Goal: Information Seeking & Learning: Understand process/instructions

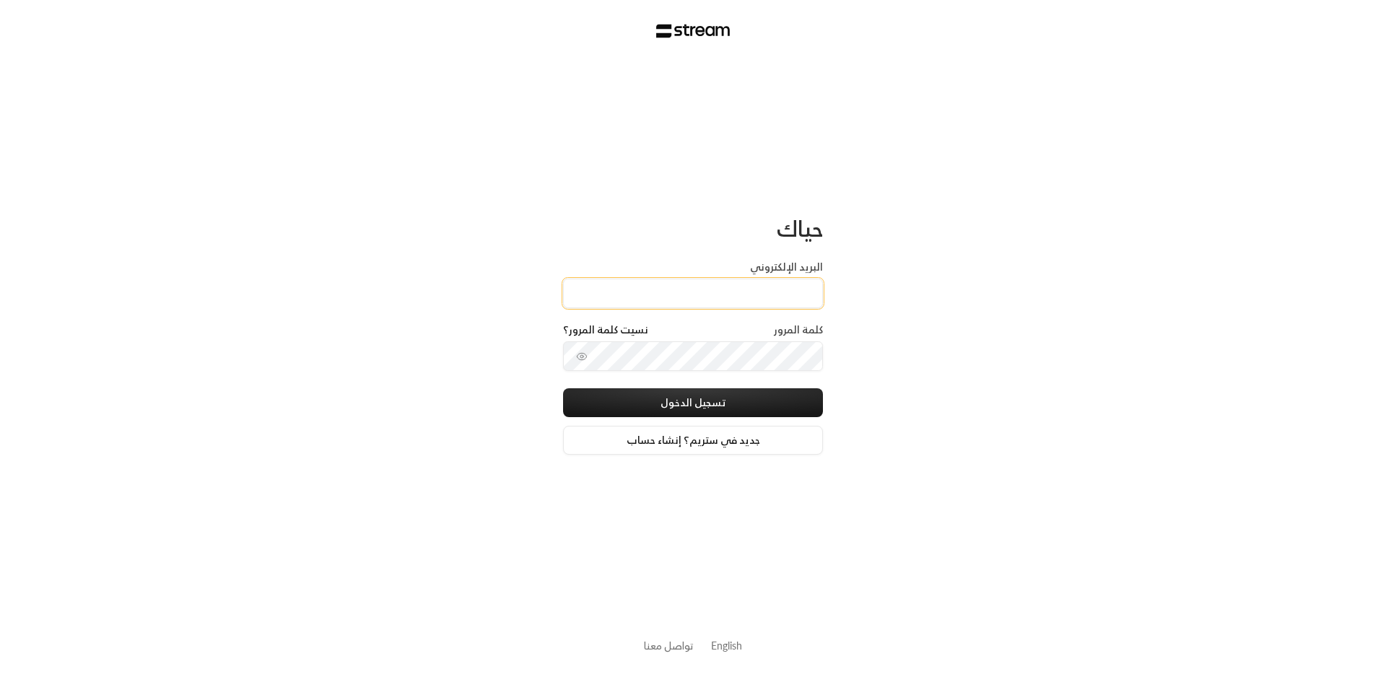
click at [772, 286] on input "البريد الإلكتروني" at bounding box center [693, 294] width 260 height 30
type input "[EMAIL_ADDRESS][DOMAIN_NAME]"
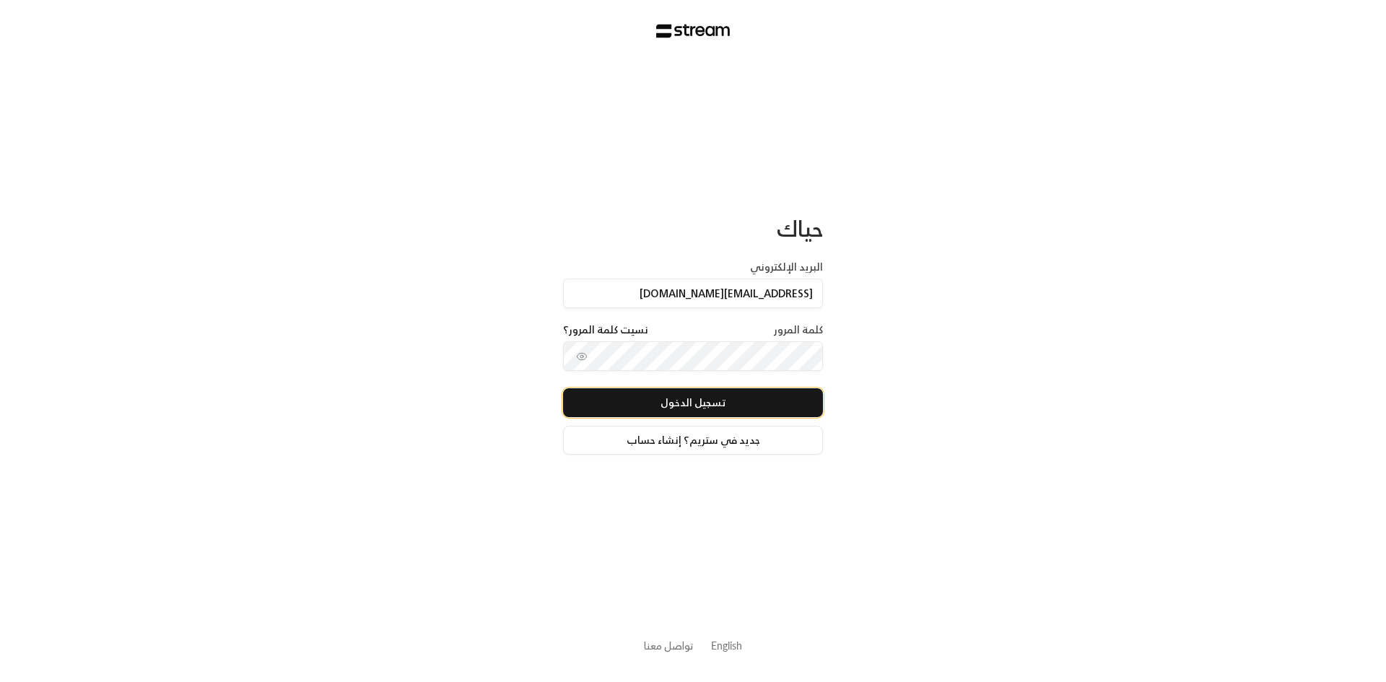
click at [747, 408] on button "تسجيل الدخول" at bounding box center [693, 402] width 260 height 29
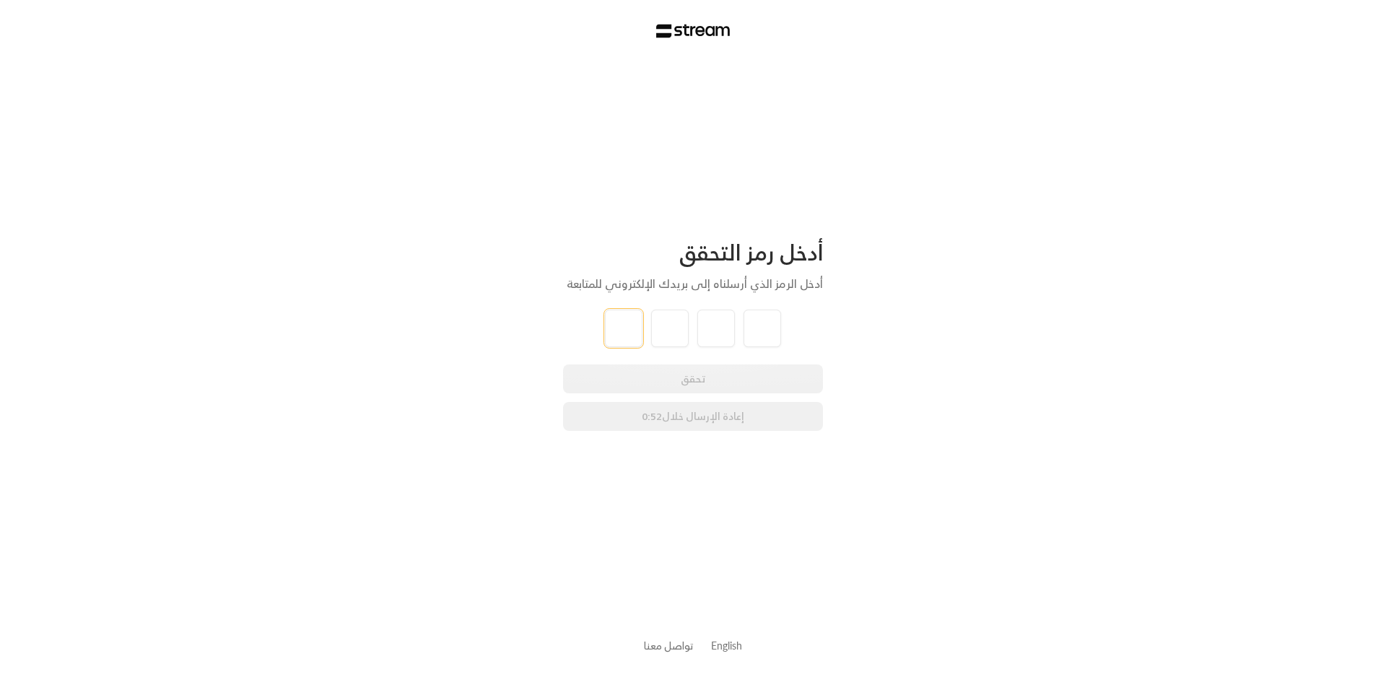
type input "0"
type input "7"
type input "5"
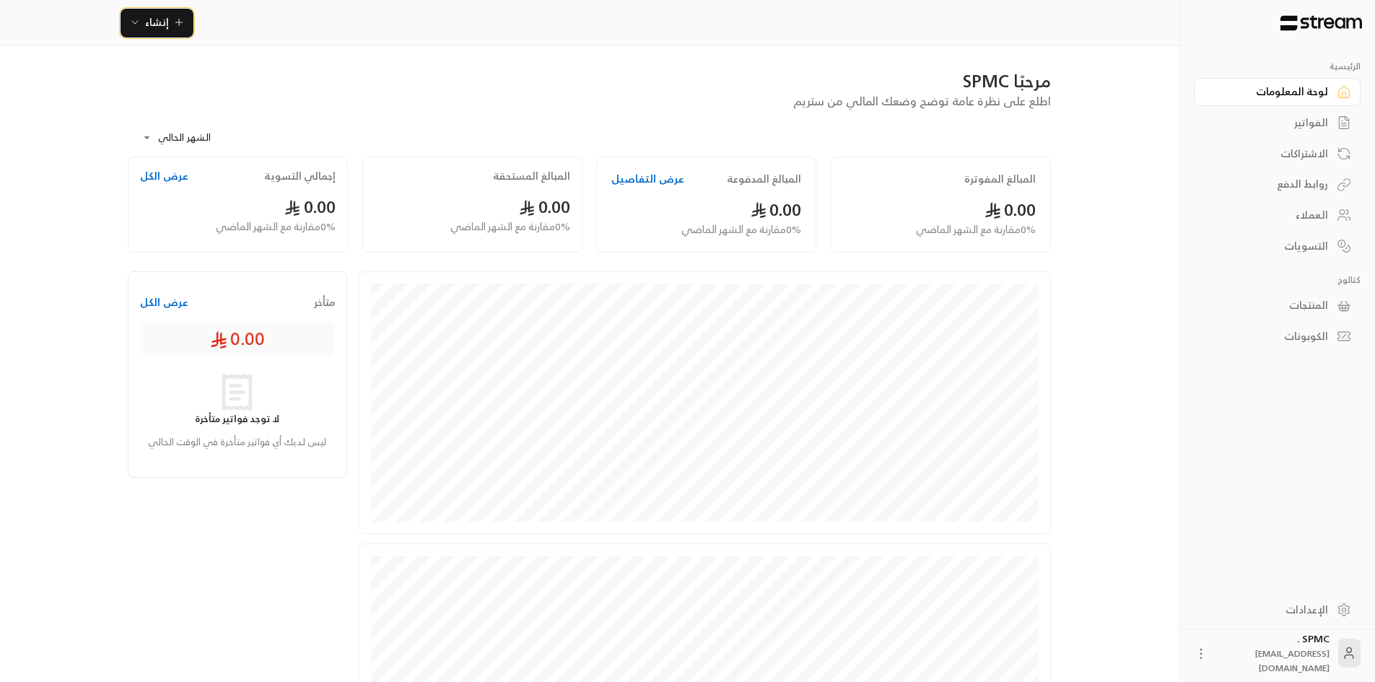
click at [169, 25] on span "إنشاء" at bounding box center [157, 22] width 56 height 18
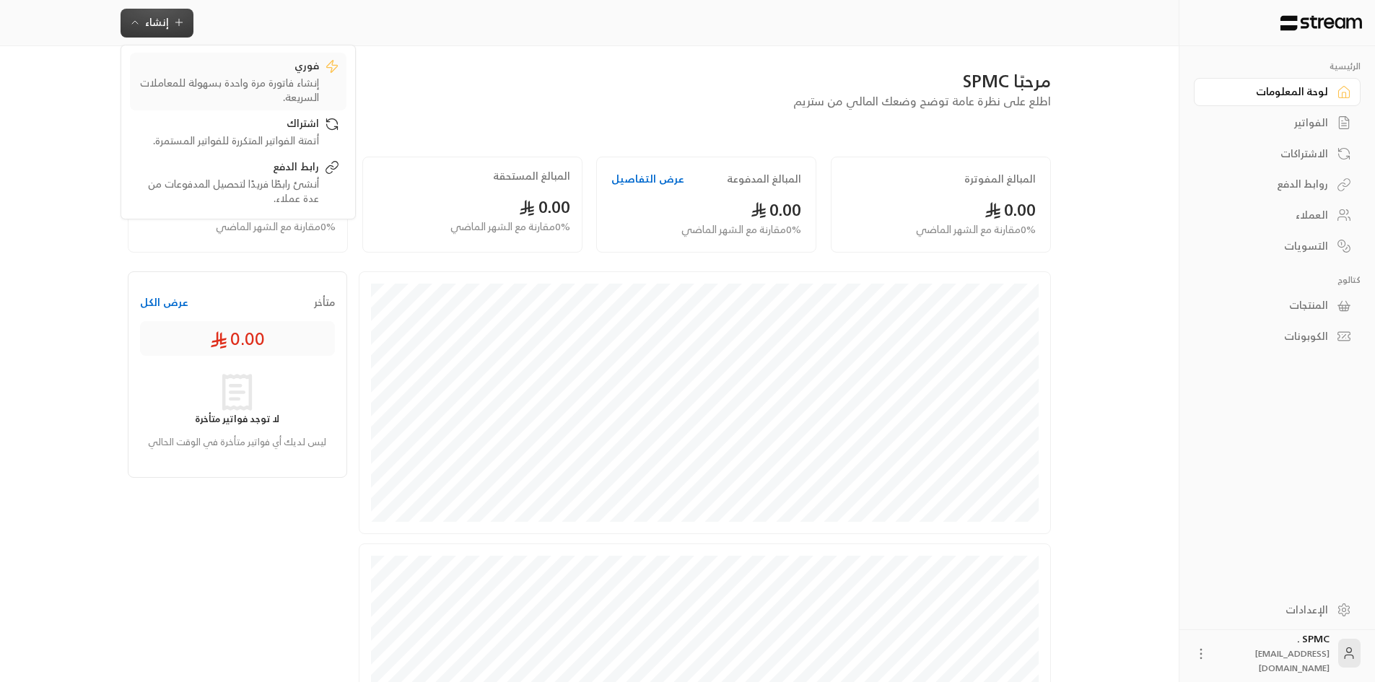
click at [311, 79] on div "إنشاء فاتورة مرة واحدة بسهولة للمعاملات السريعة." at bounding box center [228, 90] width 182 height 29
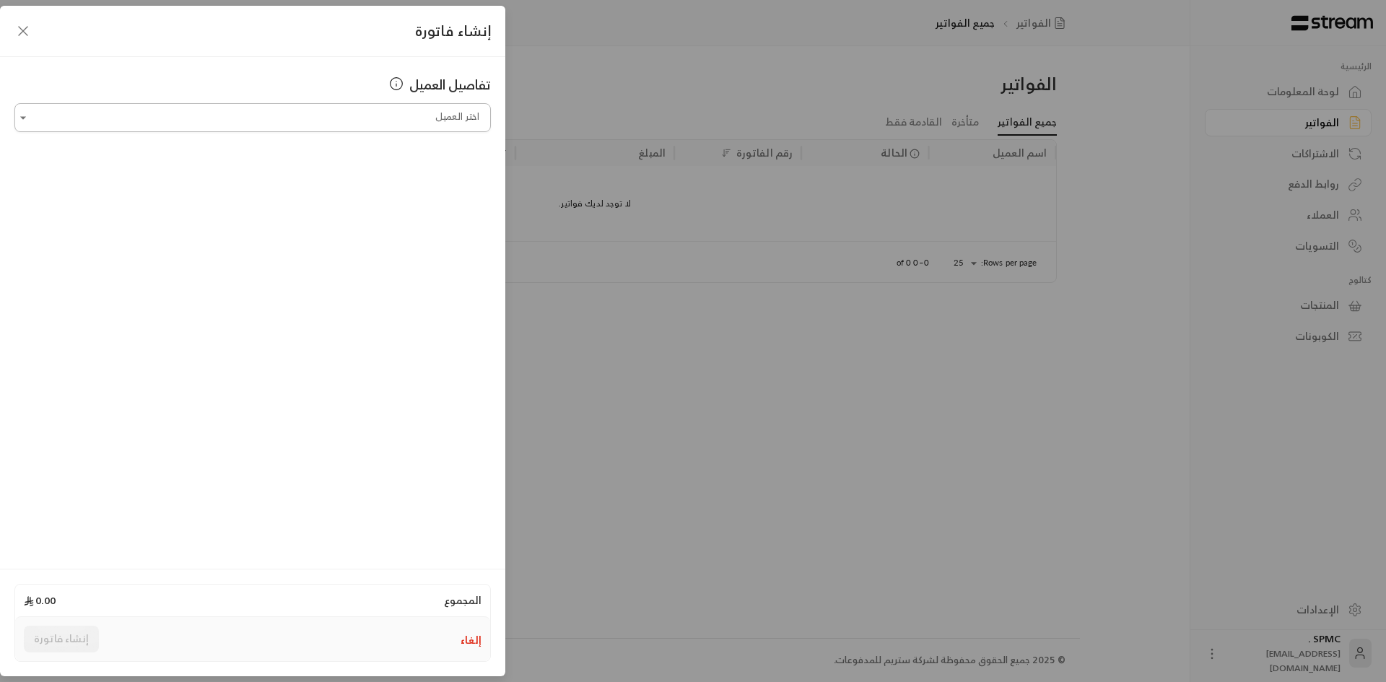
click at [433, 118] on input "اختر العميل" at bounding box center [252, 117] width 476 height 25
click at [25, 32] on icon "button" at bounding box center [22, 30] width 17 height 17
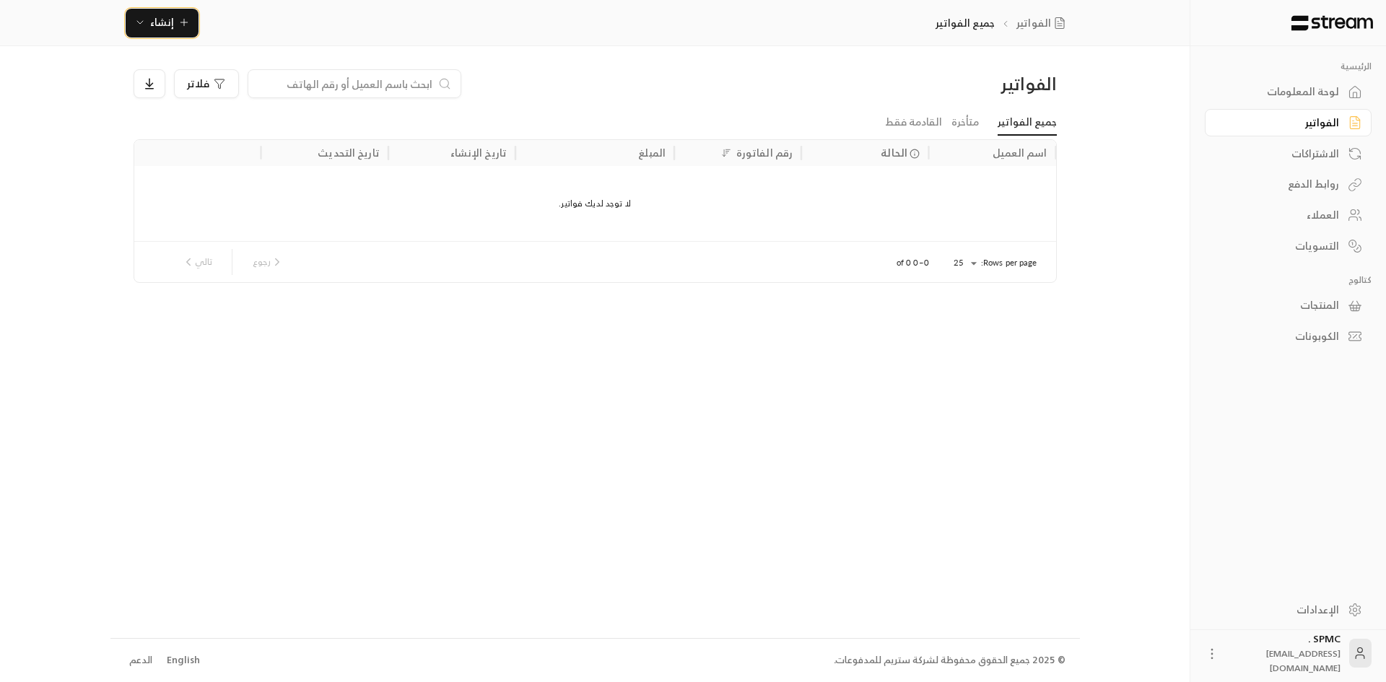
click at [126, 9] on button "إنشاء" at bounding box center [162, 23] width 73 height 29
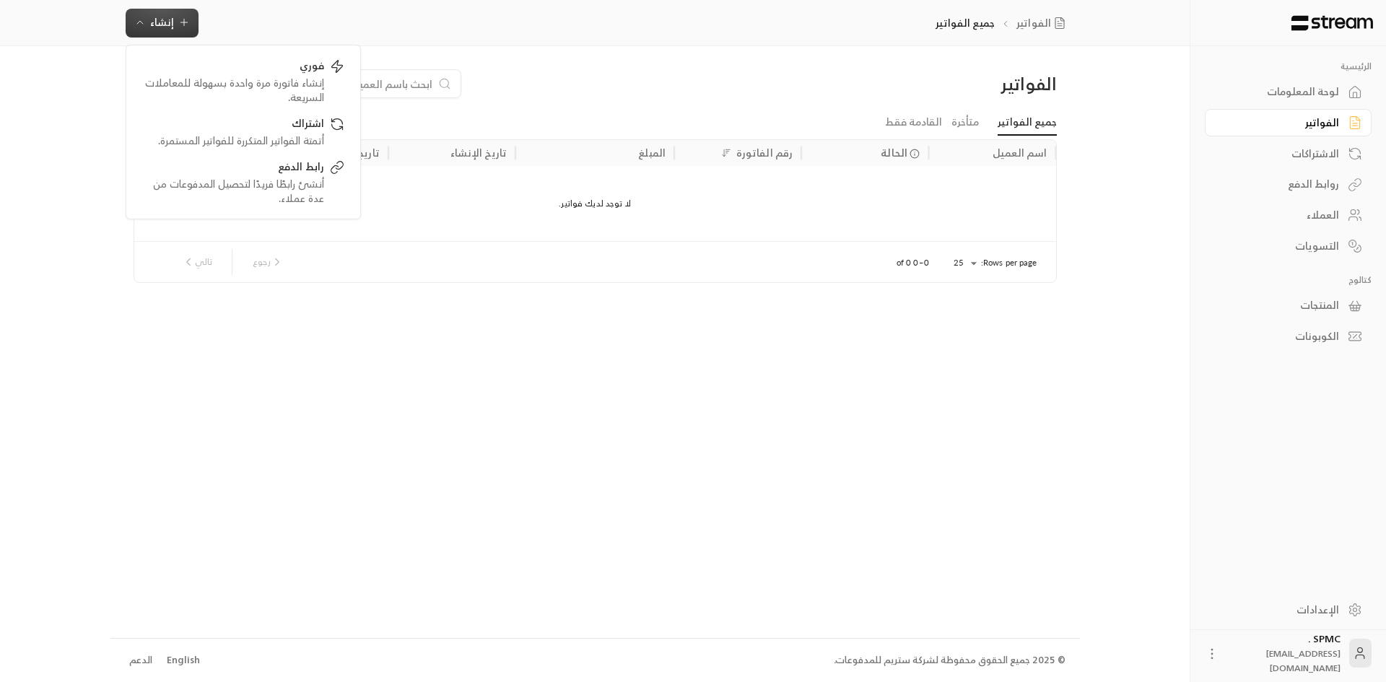
click at [419, 331] on div "الفواتير فلاتر جميع الفواتير متأخرة القادمة فقط اسم العميل الحالة رقم الفاتورة …" at bounding box center [594, 341] width 969 height 591
click at [1299, 211] on div "العملاء" at bounding box center [1280, 215] width 116 height 14
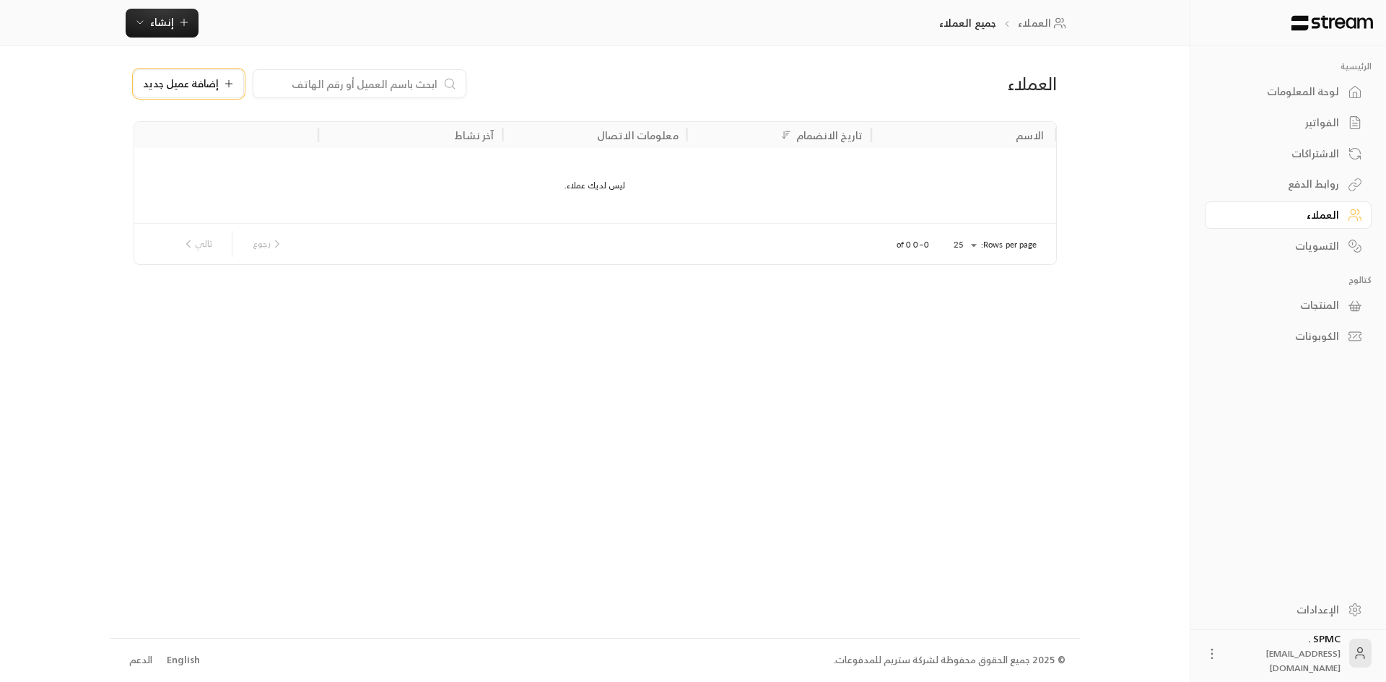
click at [193, 87] on span "إضافة عميل جديد" at bounding box center [181, 84] width 76 height 10
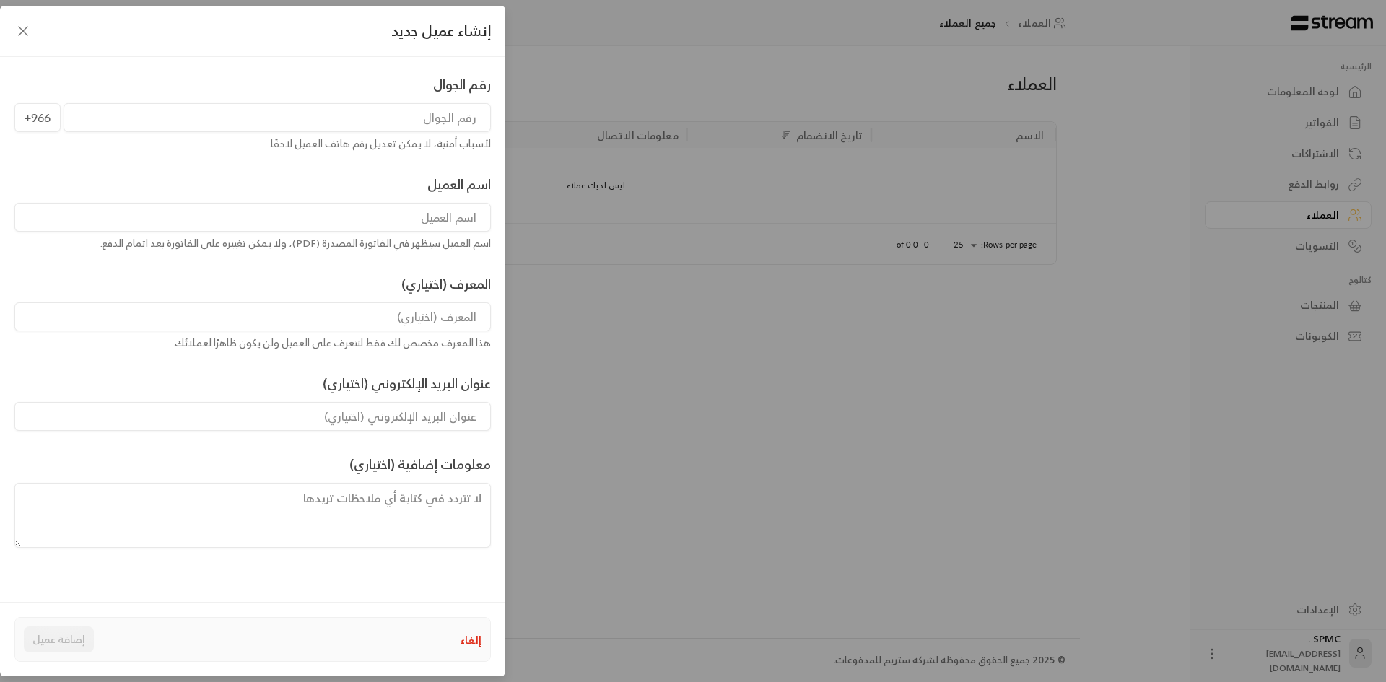
click at [432, 121] on input "tel" at bounding box center [277, 117] width 427 height 29
click at [428, 216] on input at bounding box center [252, 217] width 476 height 29
click at [457, 316] on input at bounding box center [252, 316] width 476 height 29
click at [434, 419] on input at bounding box center [252, 416] width 476 height 29
click at [444, 507] on textarea at bounding box center [252, 515] width 476 height 65
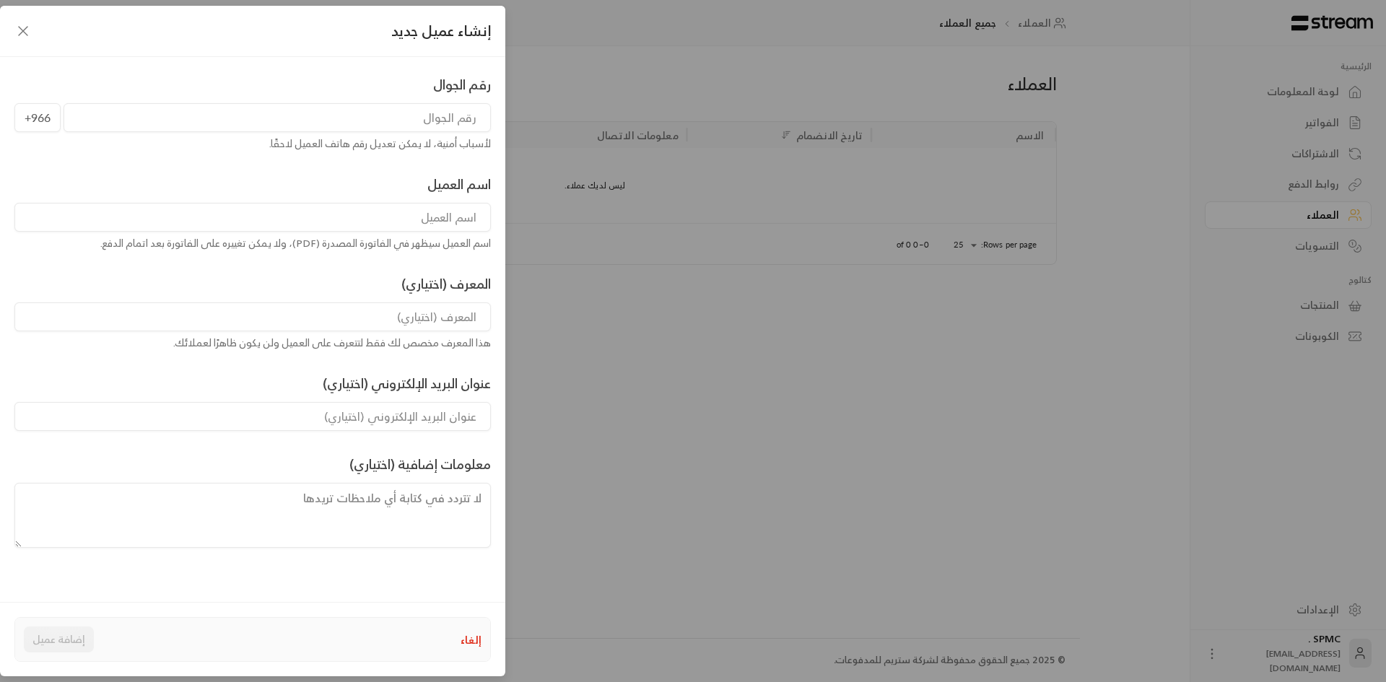
drag, startPoint x: 24, startPoint y: 29, endPoint x: 359, endPoint y: 134, distance: 351.7
click at [310, 141] on form "إنشاء عميل جديد رقم الجوال +966 لأسباب أمنية، لا يمكن تعديل رقم هاتف العميل لاح…" at bounding box center [252, 301] width 505 height 590
click at [397, 123] on input "tel" at bounding box center [277, 117] width 427 height 29
type input "553978640"
type input "l"
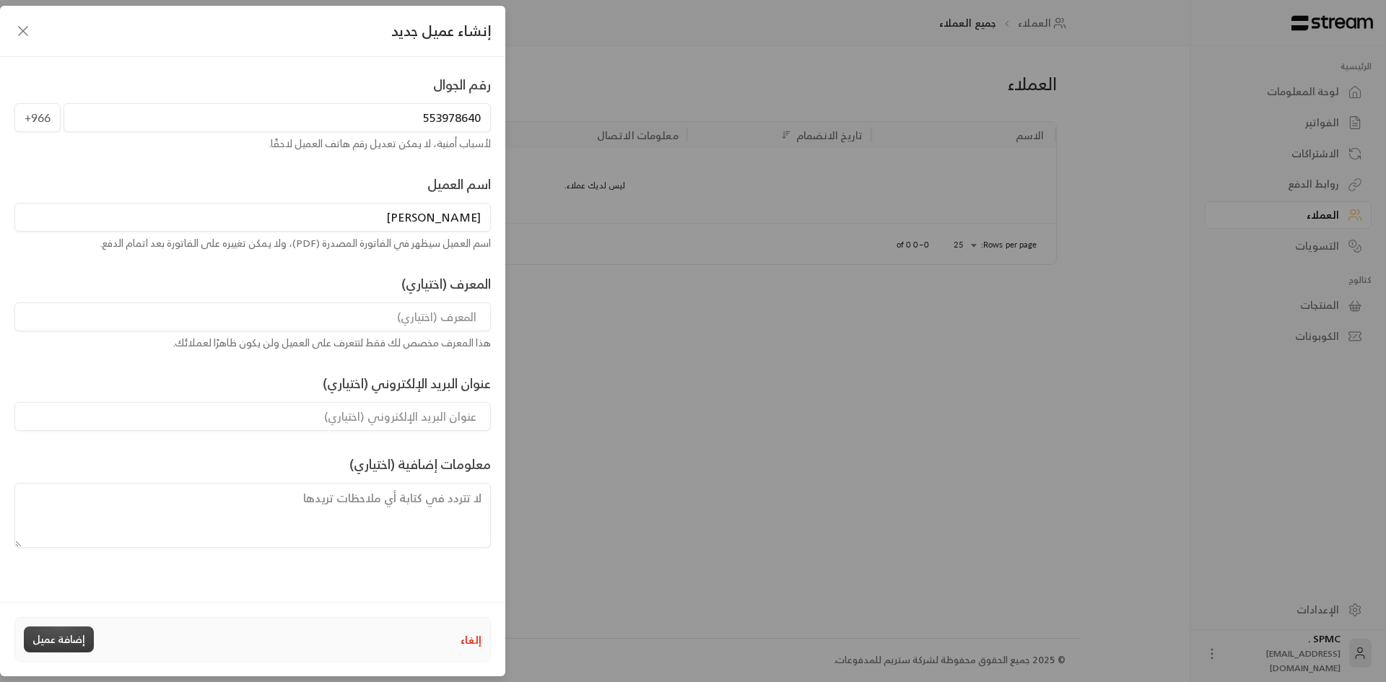
type input "[PERSON_NAME]"
click at [65, 641] on button "إضافة عميل" at bounding box center [59, 639] width 70 height 26
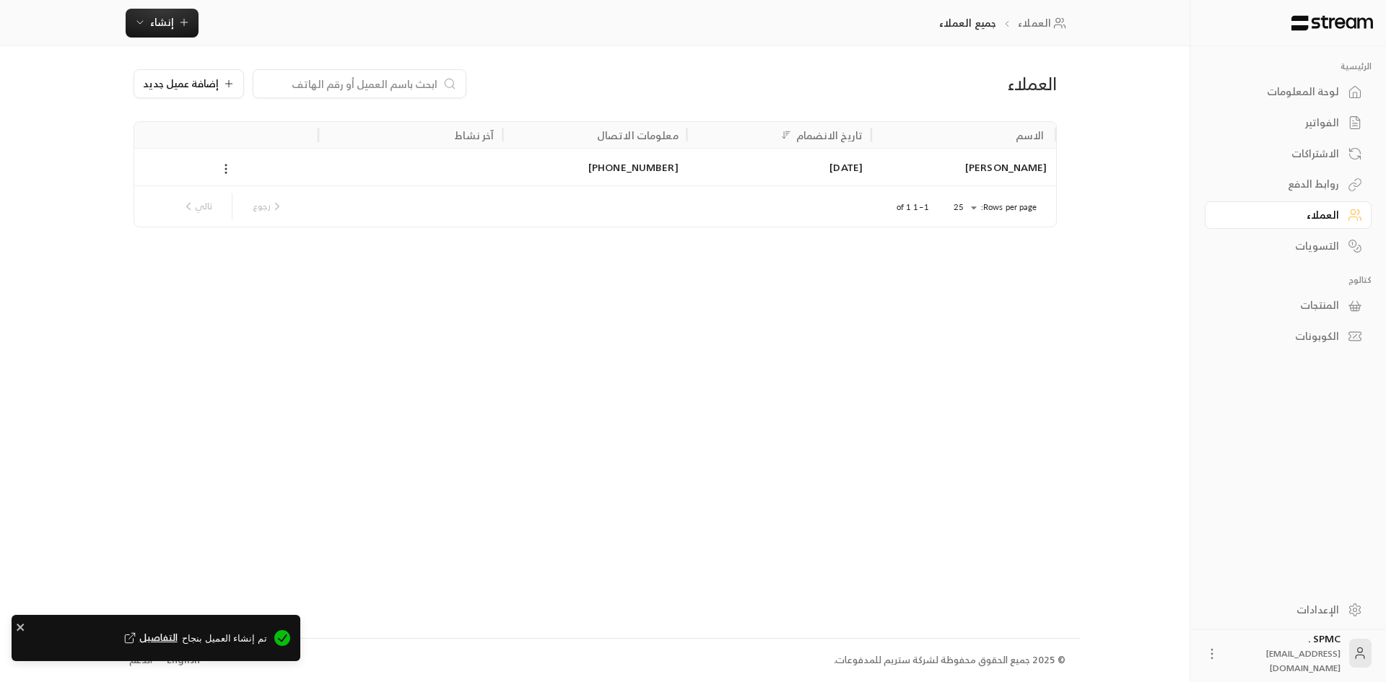
click at [223, 166] on icon at bounding box center [225, 168] width 13 height 13
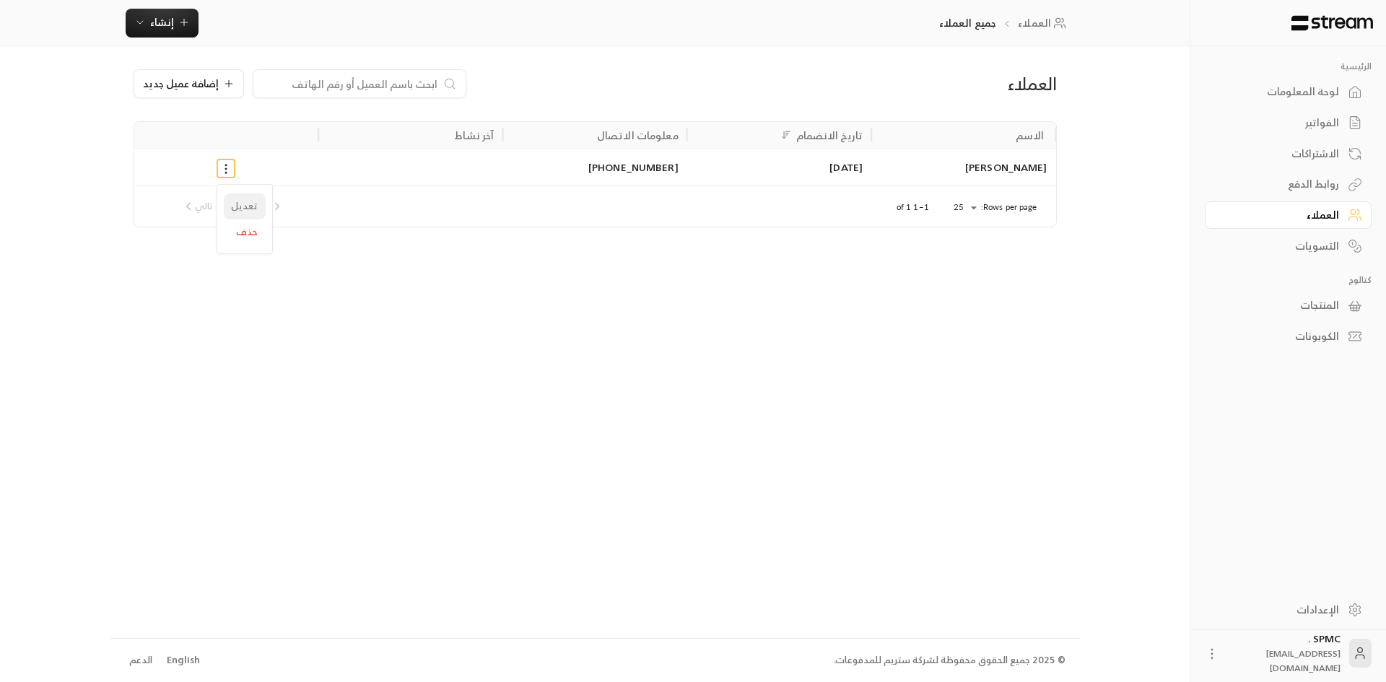
click at [245, 206] on li "تعديل" at bounding box center [245, 206] width 42 height 26
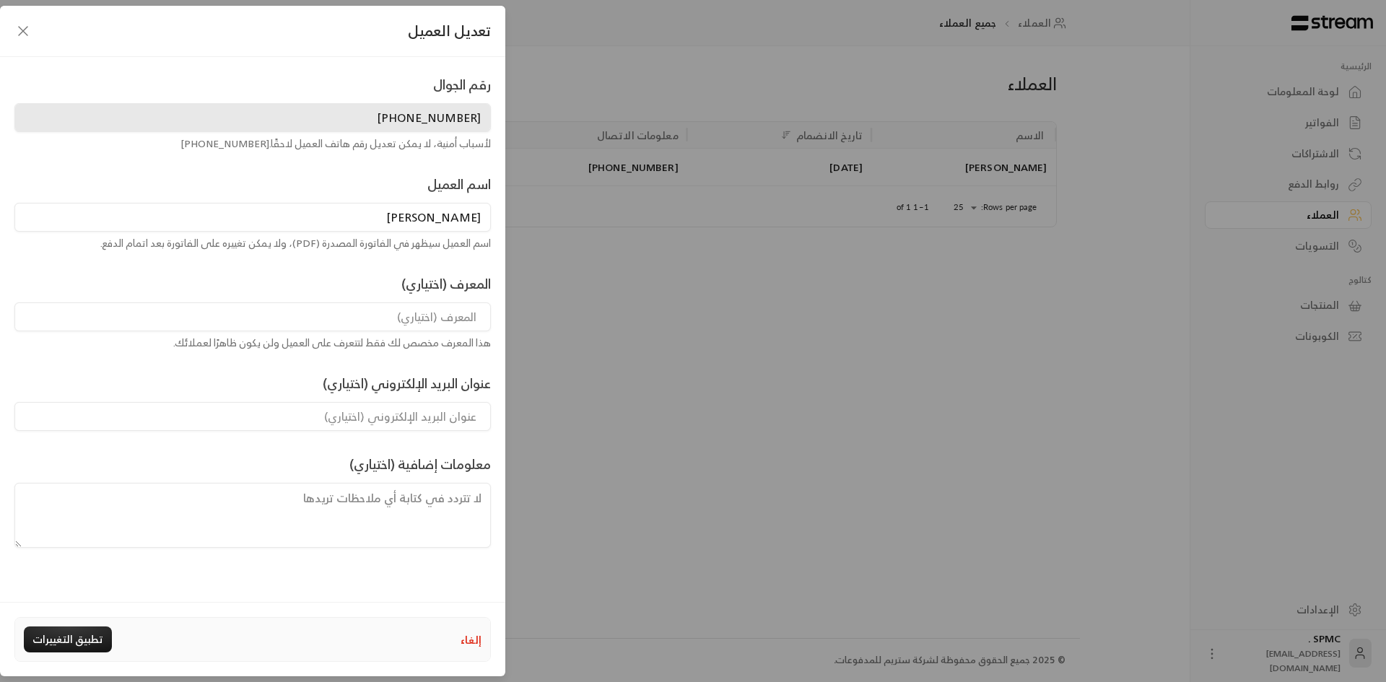
click at [434, 320] on input at bounding box center [252, 316] width 476 height 29
click at [447, 404] on input at bounding box center [252, 416] width 476 height 29
click at [18, 37] on icon "button" at bounding box center [22, 30] width 17 height 17
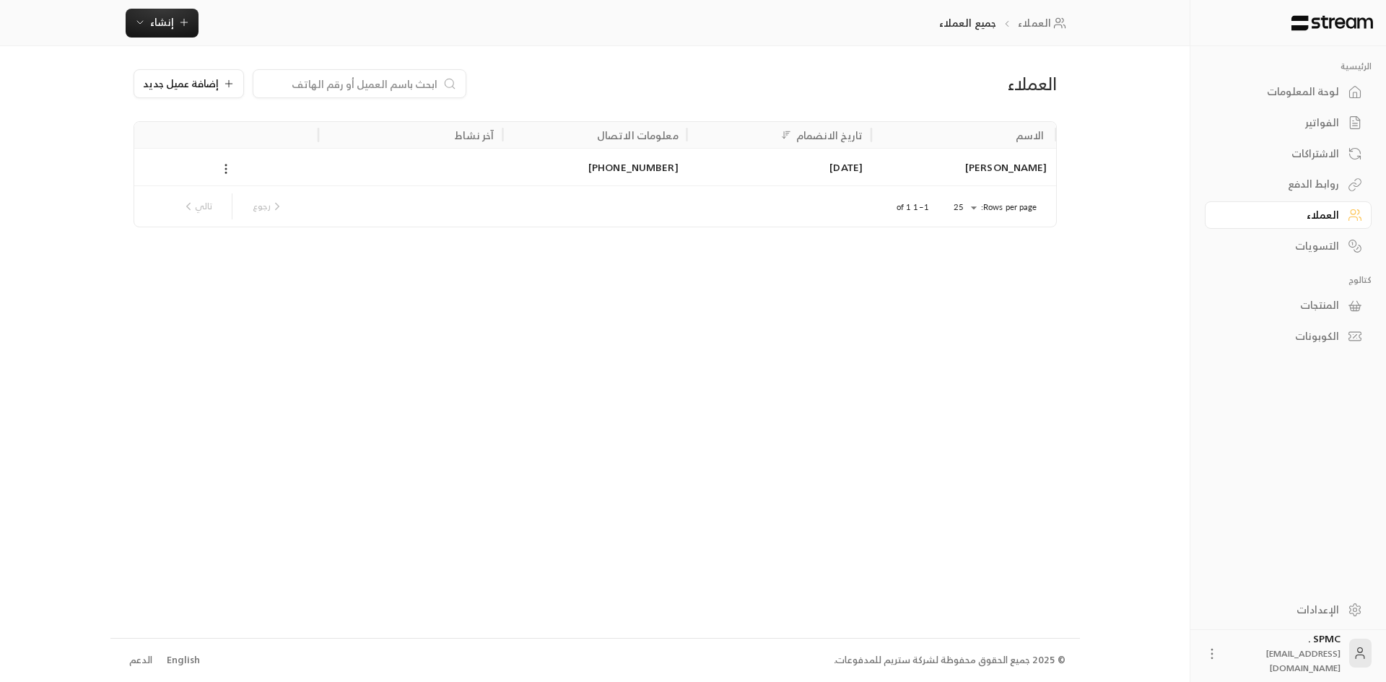
click at [224, 167] on icon at bounding box center [225, 168] width 13 height 13
click at [246, 211] on li "تعديل" at bounding box center [245, 206] width 42 height 26
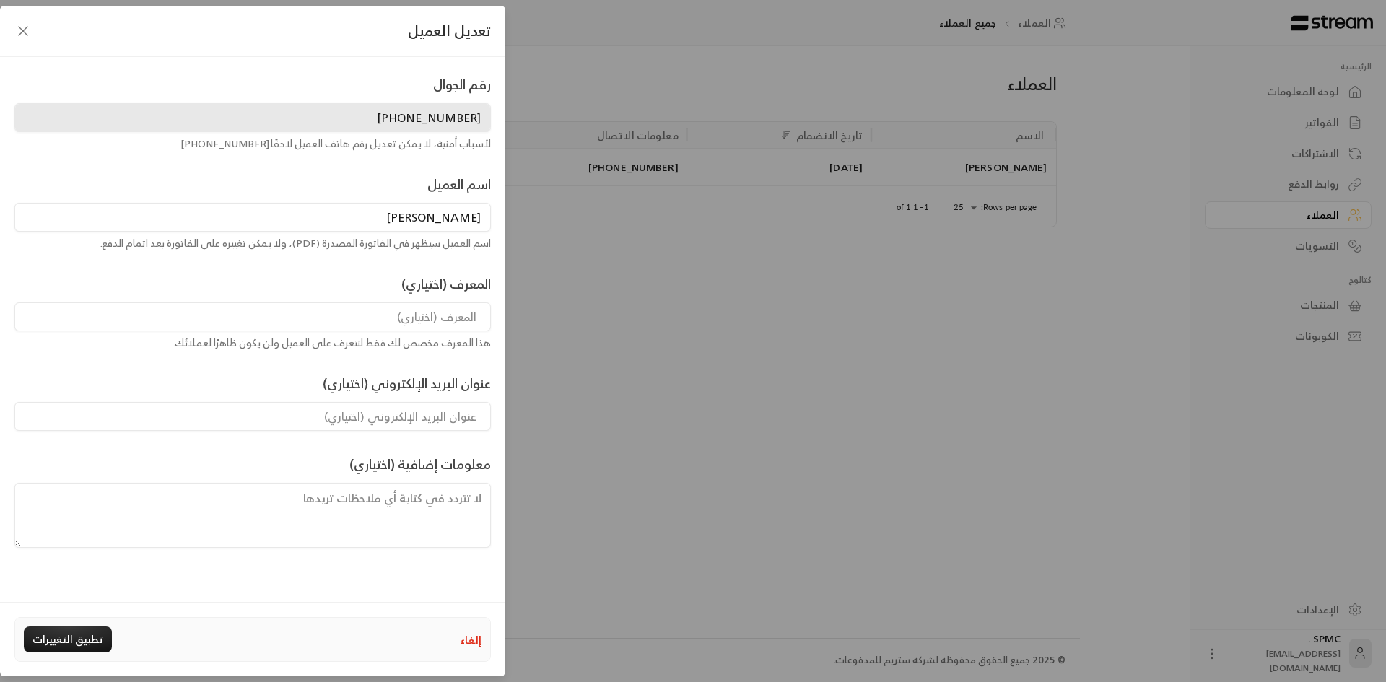
click at [434, 320] on input at bounding box center [252, 316] width 476 height 29
click at [19, 32] on icon "button" at bounding box center [22, 30] width 17 height 17
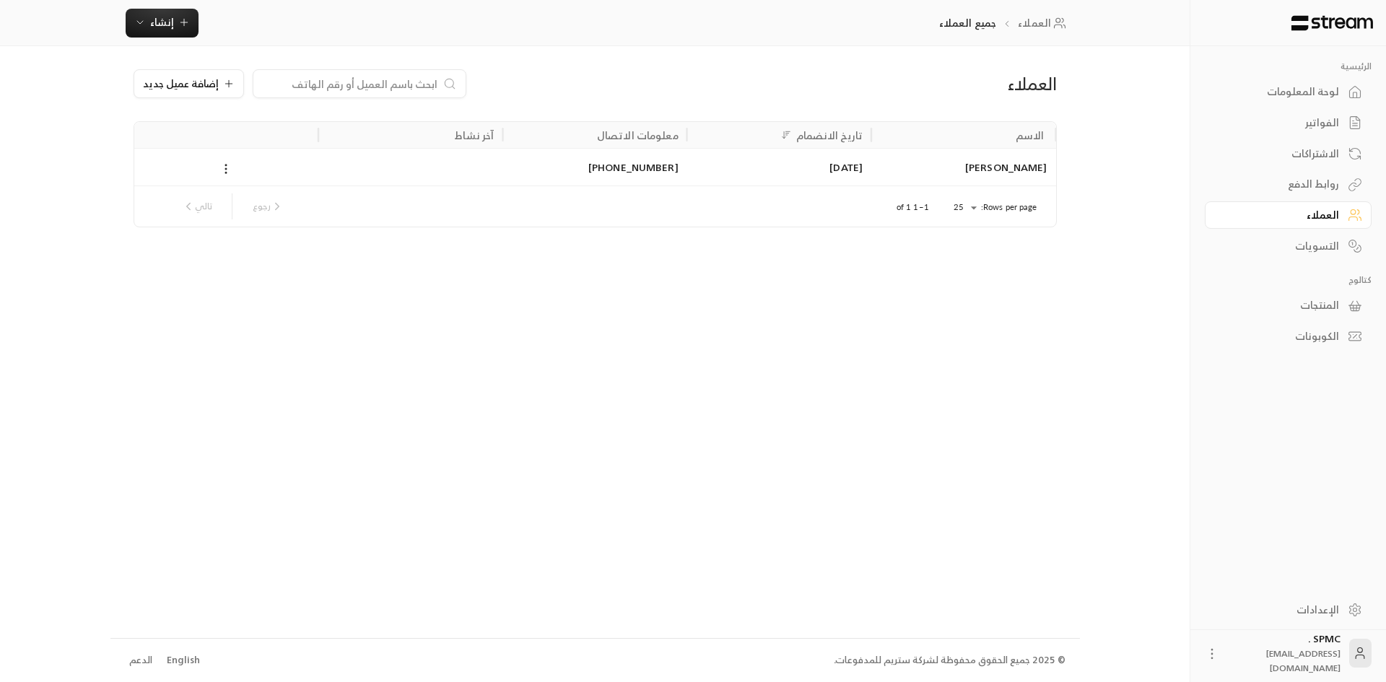
click at [1307, 603] on div "الإعدادات" at bounding box center [1280, 610] width 116 height 14
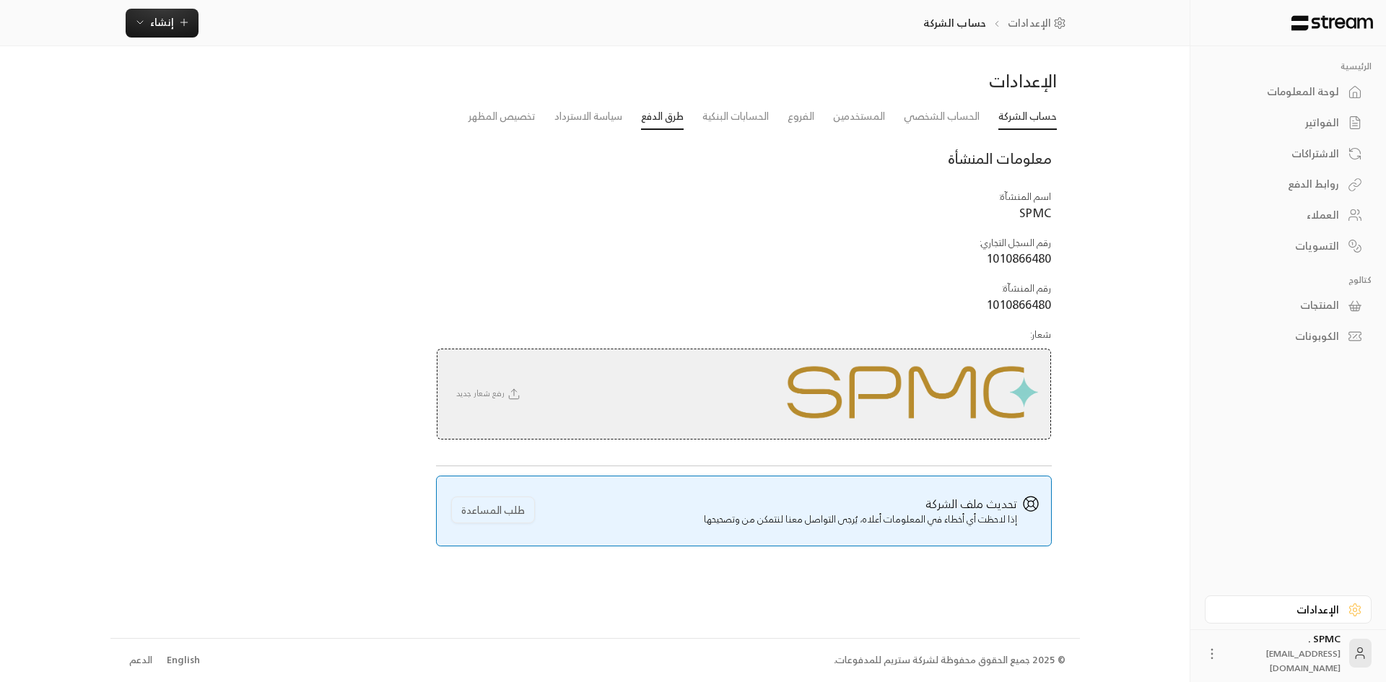
click at [657, 115] on link "طرق الدفع" at bounding box center [662, 117] width 43 height 26
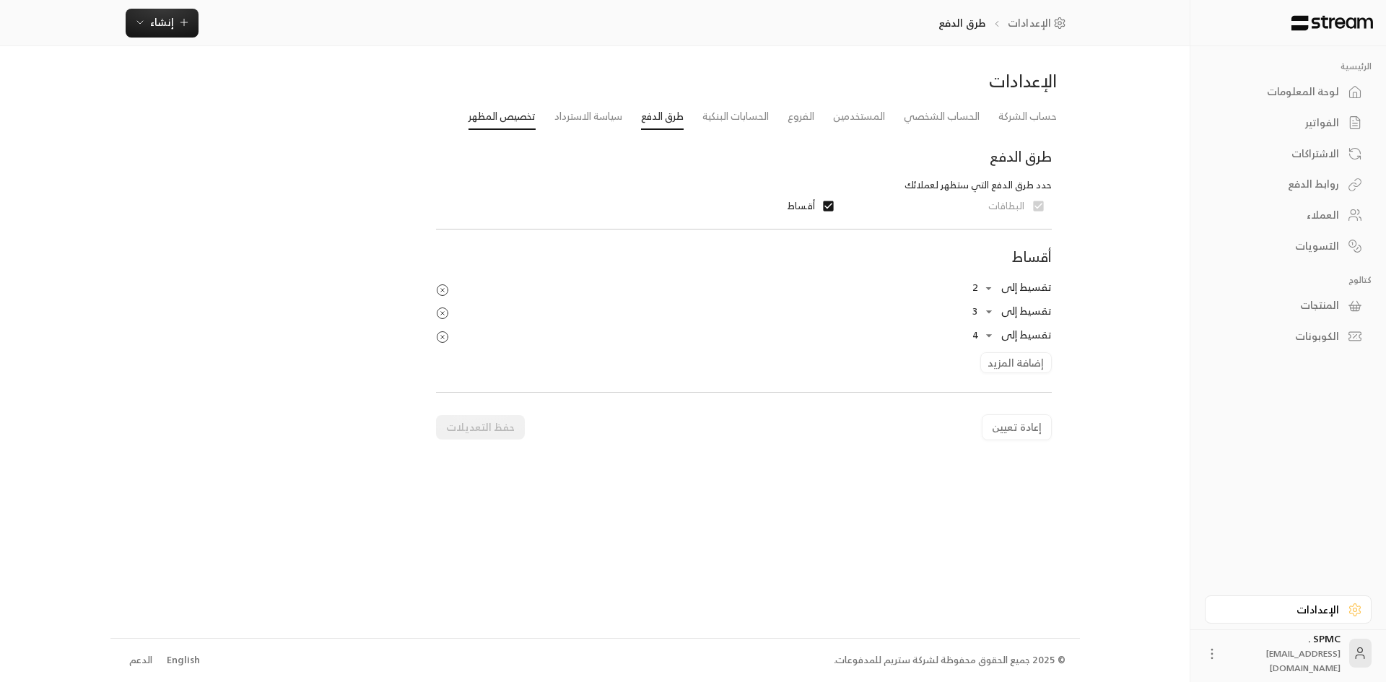
click at [519, 115] on link "تخصيص المظهر" at bounding box center [501, 117] width 67 height 26
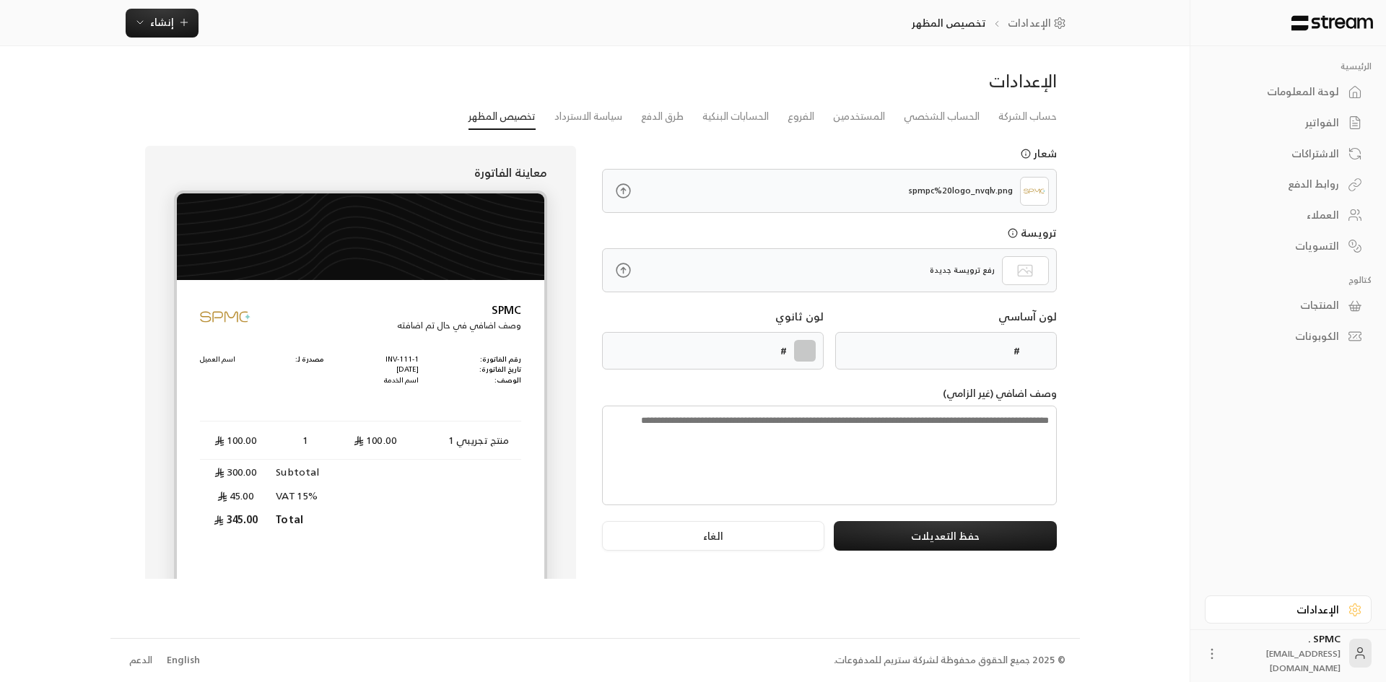
type input "******"
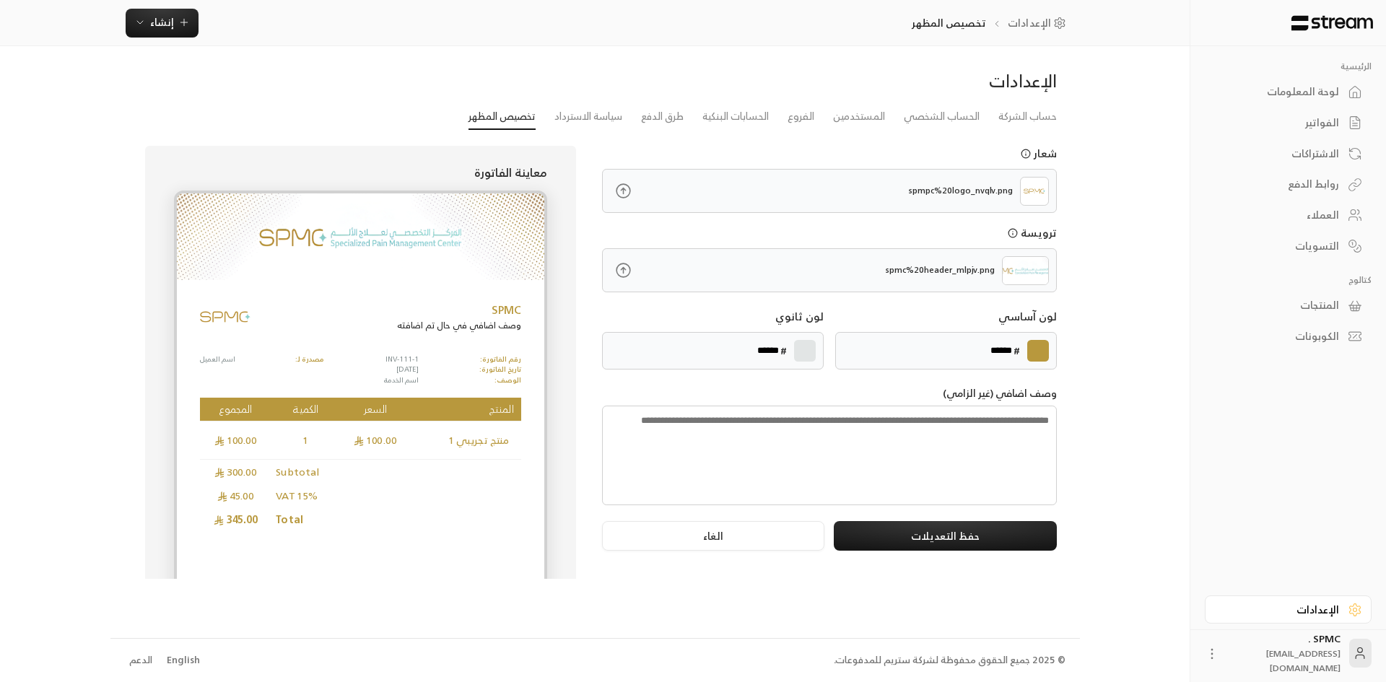
click at [961, 433] on textarea at bounding box center [829, 456] width 455 height 100
click at [586, 113] on link "سياسة الاسترداد" at bounding box center [588, 117] width 68 height 26
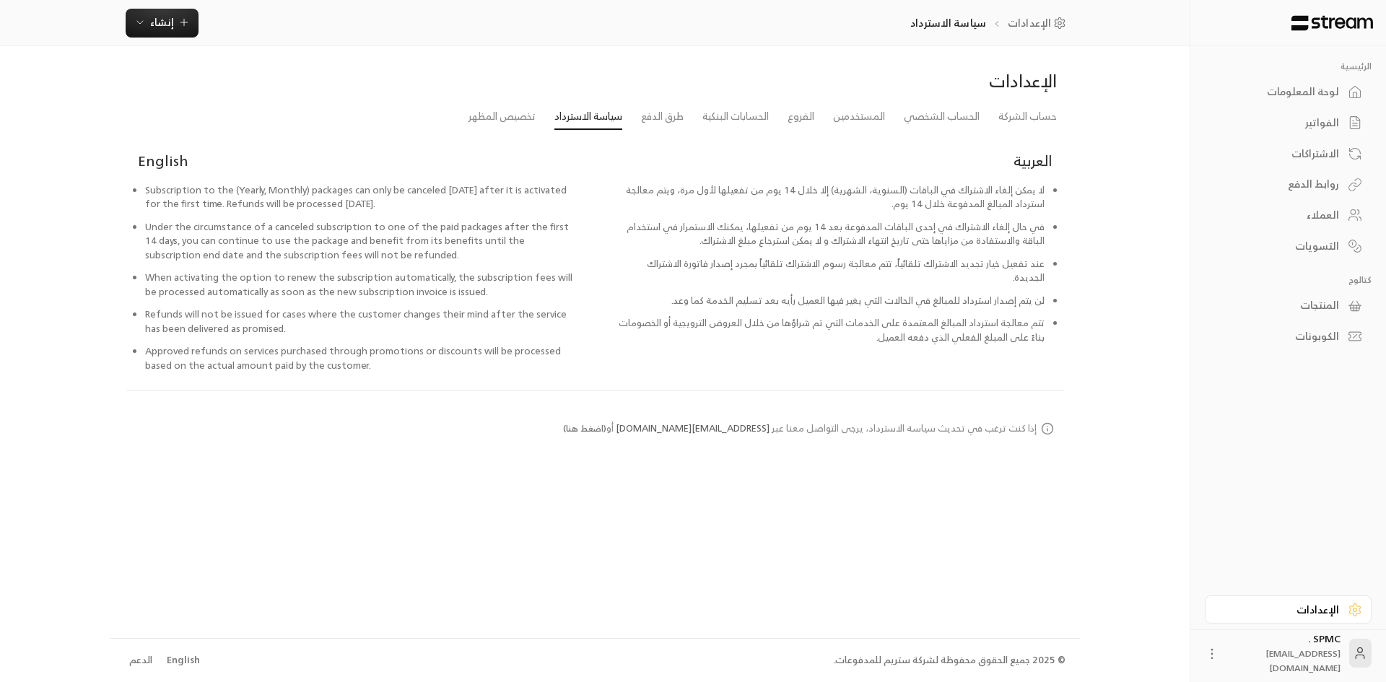
click at [554, 104] on link "سياسة الاسترداد" at bounding box center [588, 117] width 68 height 26
click at [693, 357] on div "العربية لا يمكن إلغاء الاشتراك في الباقات (السنوية، الشهرية) إلا خلال 14 يوم من…" at bounding box center [829, 268] width 468 height 245
click at [1026, 120] on link "حساب الشركة" at bounding box center [1027, 117] width 58 height 26
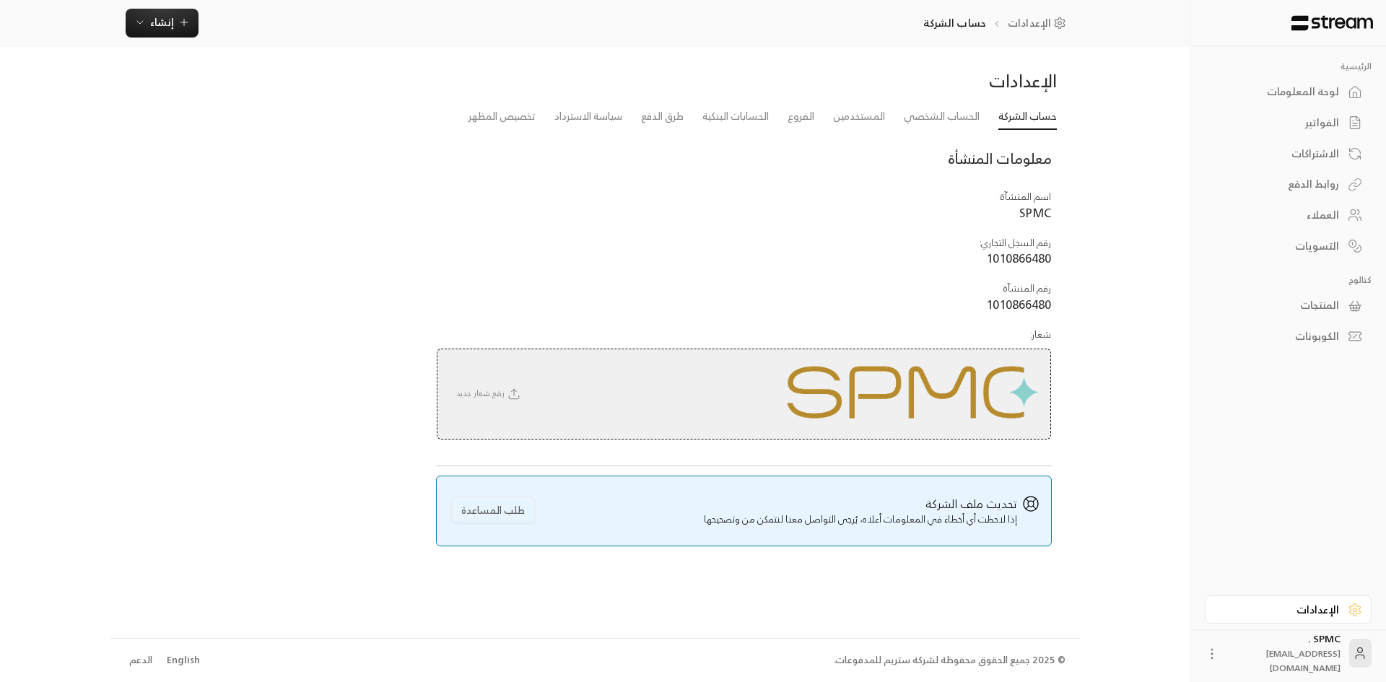
click at [1295, 88] on div "لوحة المعلومات" at bounding box center [1280, 91] width 116 height 14
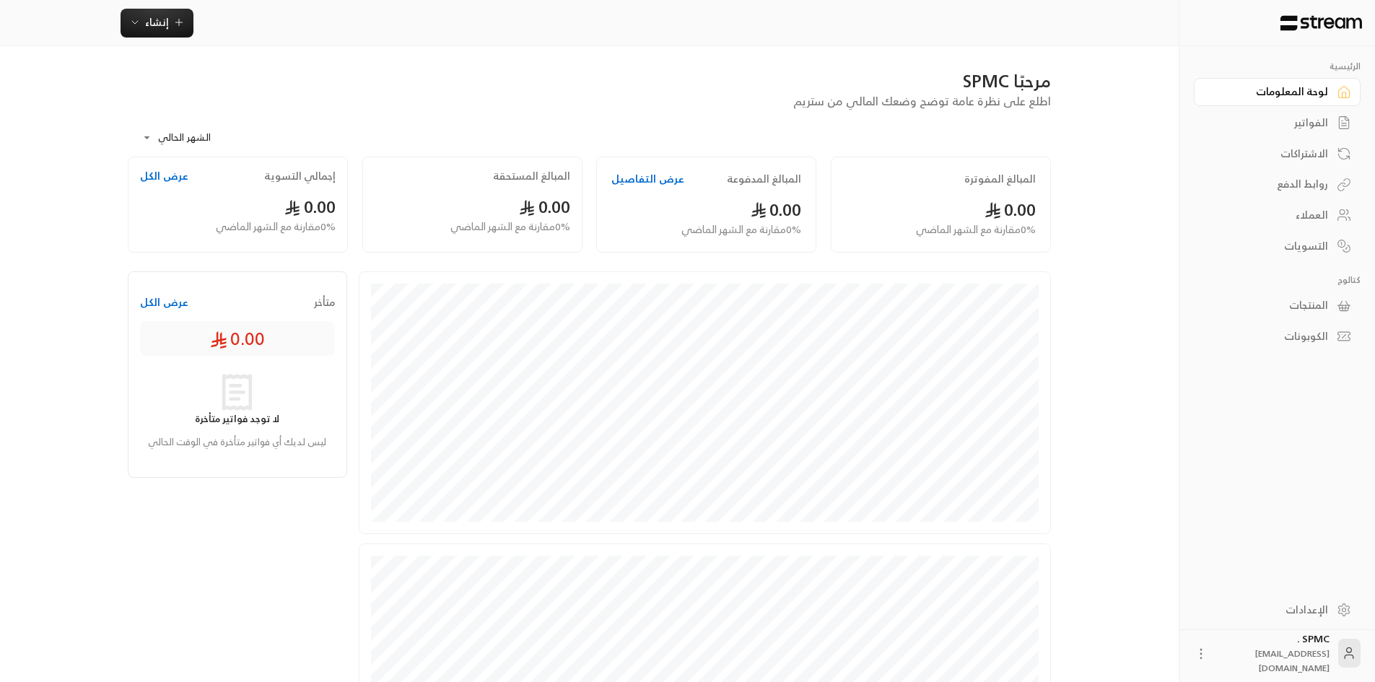
click at [1310, 608] on div "الإعدادات" at bounding box center [1270, 610] width 116 height 14
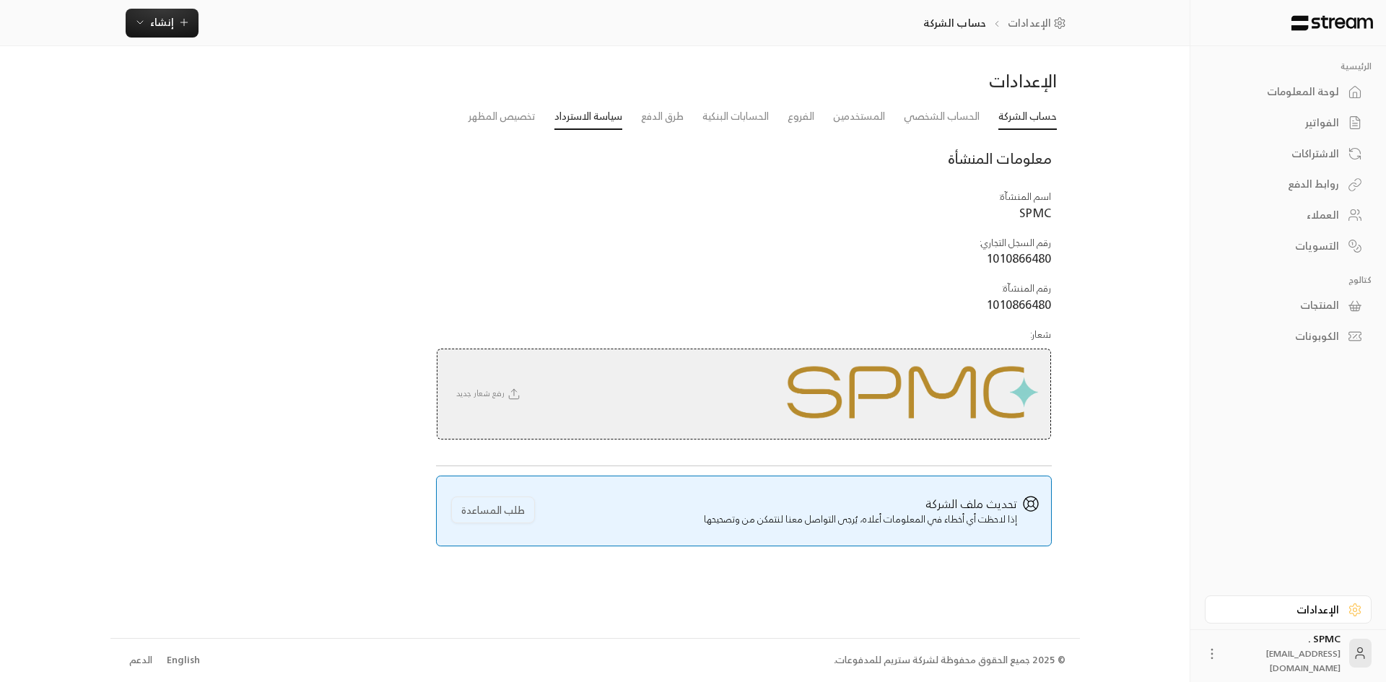
click at [594, 114] on link "سياسة الاسترداد" at bounding box center [588, 117] width 68 height 26
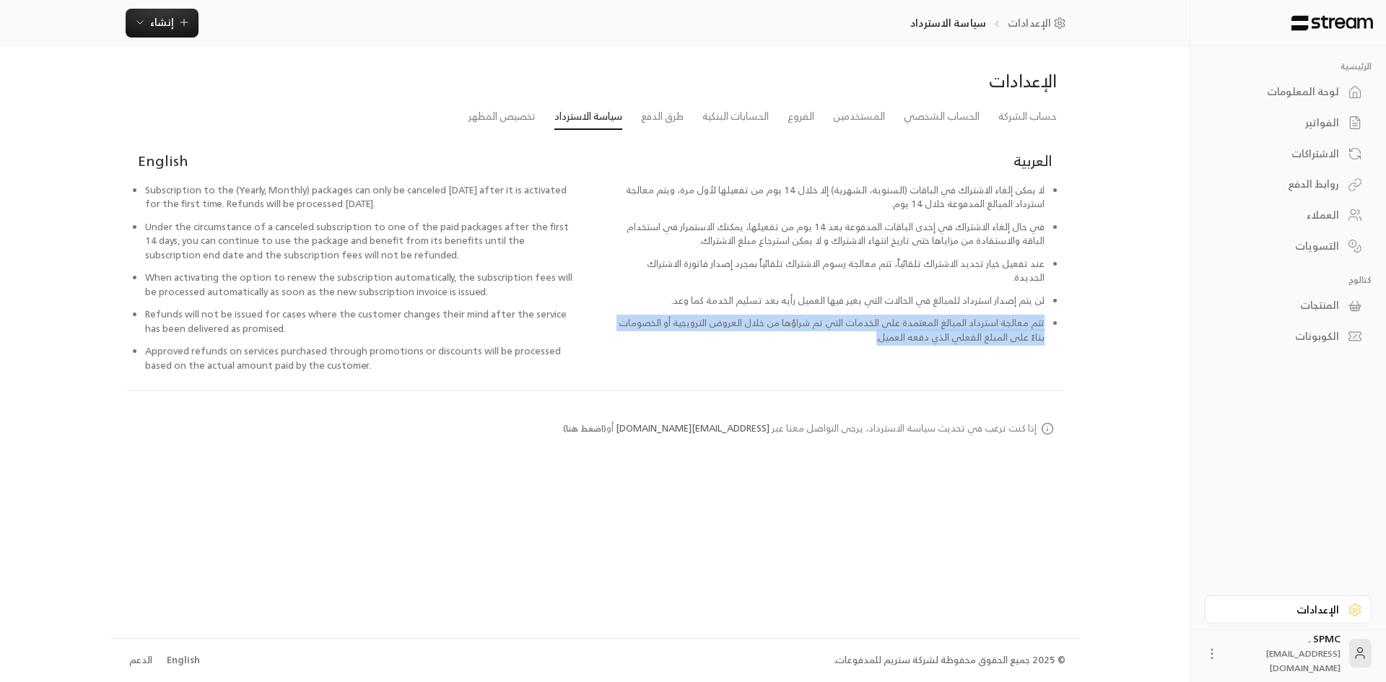
drag, startPoint x: 879, startPoint y: 320, endPoint x: 1045, endPoint y: 312, distance: 166.2
click at [1045, 312] on ul "لا يمكن إلغاء الاشتراك في الباقات (السنوية، الشهرية) إلا خلال 14 يوم من تفعيلها…" at bounding box center [828, 268] width 445 height 170
copy li "تتم معالجة استرداد المبالغ المعتمدة على الخدمات التي تم شراؤها من خلال العروض ا…"
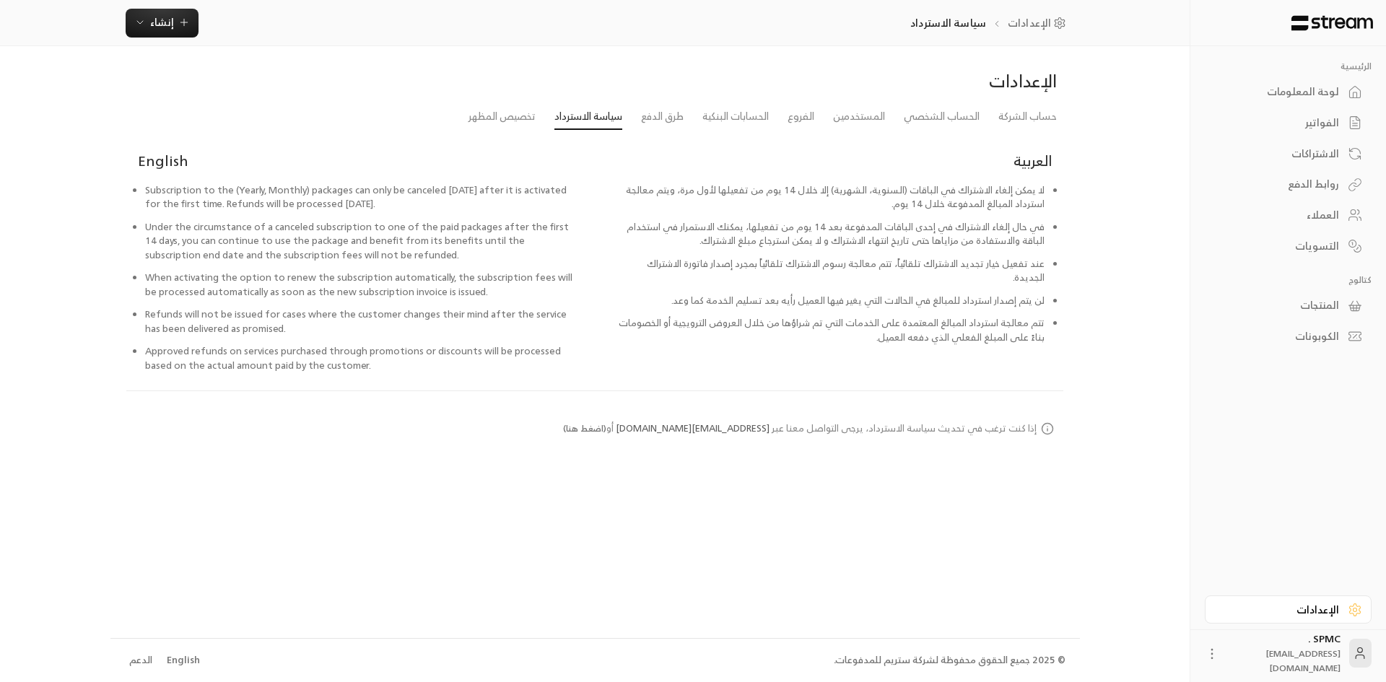
click at [945, 294] on li "لن يتم إصدار استرداد للمبالغ في الحالات التي يغير فيها العميل رأيه بعد تسليم ال…" at bounding box center [828, 305] width 431 height 23
copy ul "لن يتم إصدار استرداد للمبالغ في الحالات التي يغير فيها العميل رأيه بعد تسليم ال…"
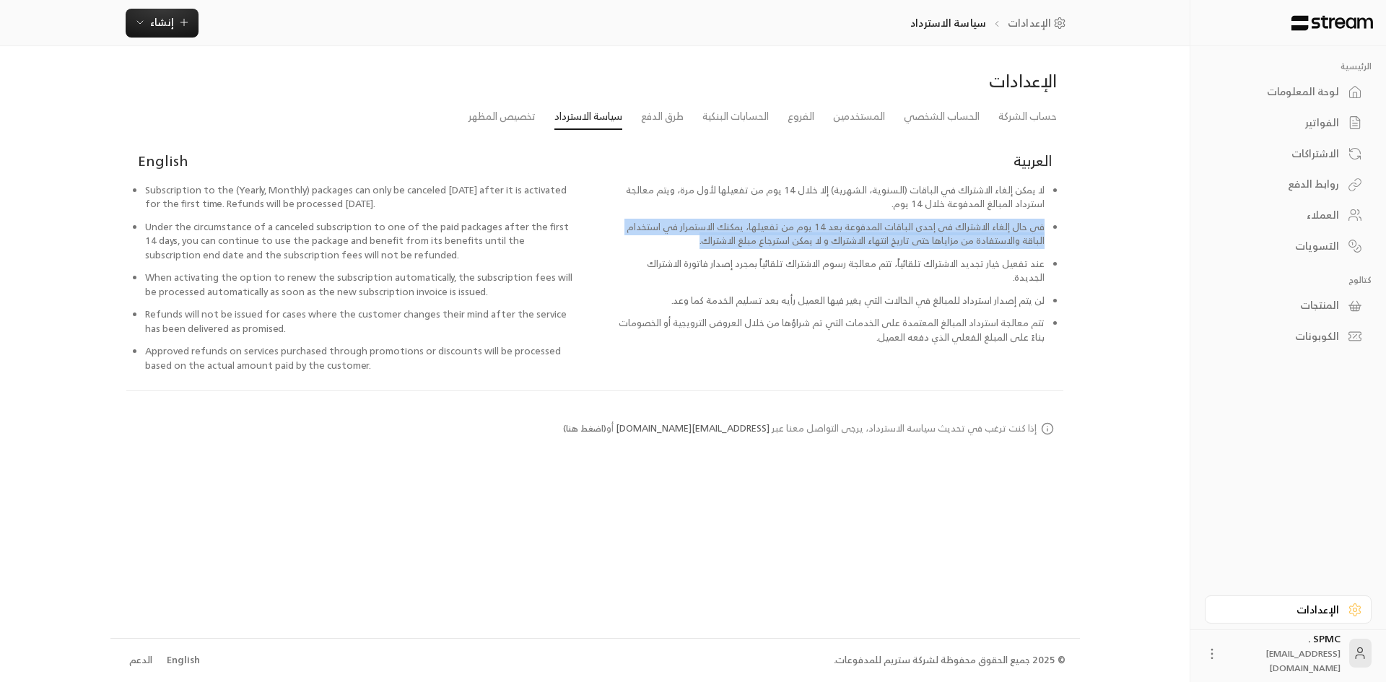
drag, startPoint x: 696, startPoint y: 242, endPoint x: 1053, endPoint y: 222, distance: 357.7
click at [1044, 222] on li "في حال إلغاء الاشتراك في إحدى الباقات المدفوعة بعد 14 يوم من تفعيلها، يمكنك الا…" at bounding box center [828, 238] width 431 height 37
copy li "في حال إلغاء الاشتراك في إحدى الباقات المدفوعة بعد 14 يوم من تفعيلها، يمكنك الا…"
